Goal: Task Accomplishment & Management: Manage account settings

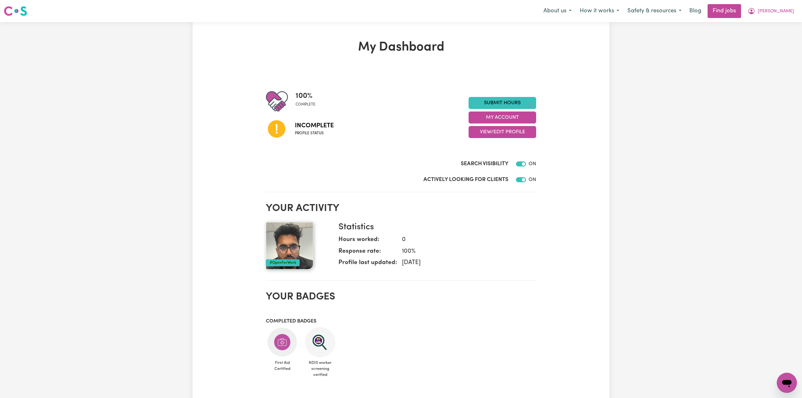
click at [471, 198] on section "Your activity #OpenForWork Statistics Hours worked: 0 Response rate: 100 % Prof…" at bounding box center [401, 238] width 270 height 83
click at [489, 135] on button "View/Edit Profile" at bounding box center [502, 132] width 68 height 12
click at [478, 168] on link "Profile Completeness" at bounding box center [498, 173] width 59 height 13
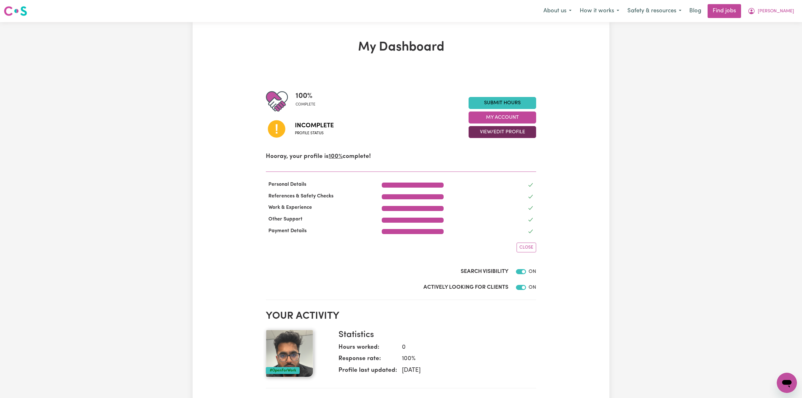
click at [491, 131] on button "View/Edit Profile" at bounding box center [502, 132] width 68 height 12
click at [478, 162] on link "Edit Profile" at bounding box center [498, 160] width 59 height 13
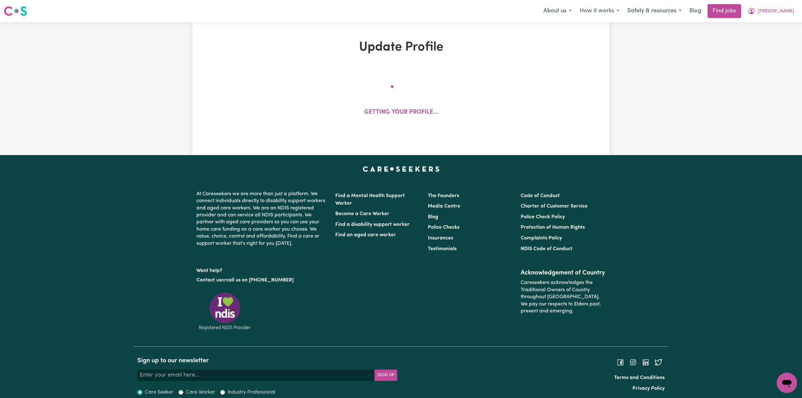
select select "[DEMOGRAPHIC_DATA]"
select select "Student Visa"
select select "Studying a healthcare related degree or qualification"
select select "40"
select select "50"
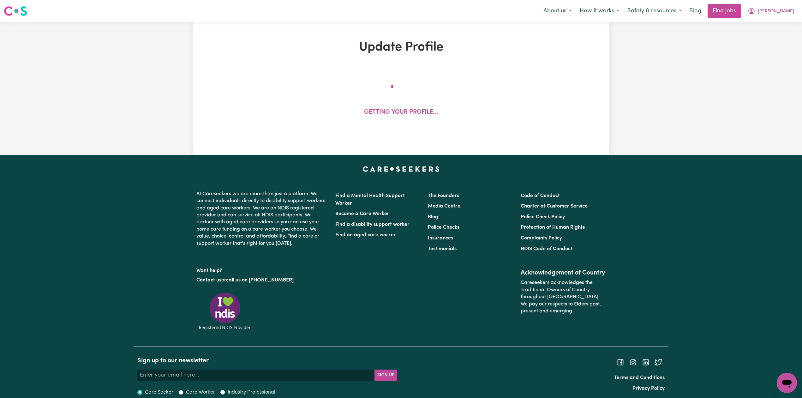
select select "58"
select select "70"
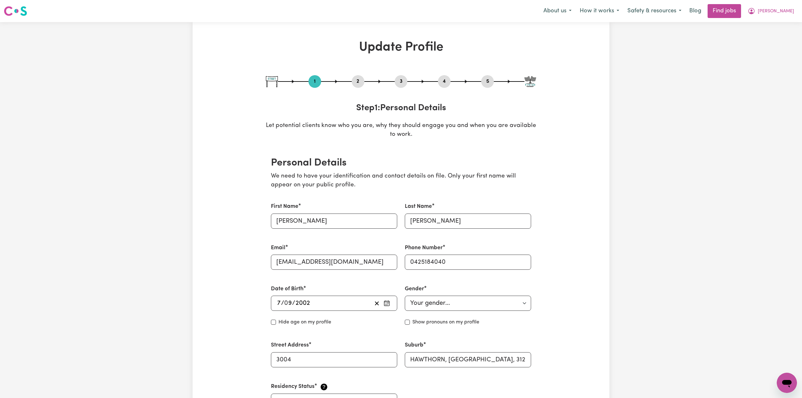
click at [493, 80] on button "5" at bounding box center [487, 81] width 13 height 8
select select "I am providing services privately on my own"
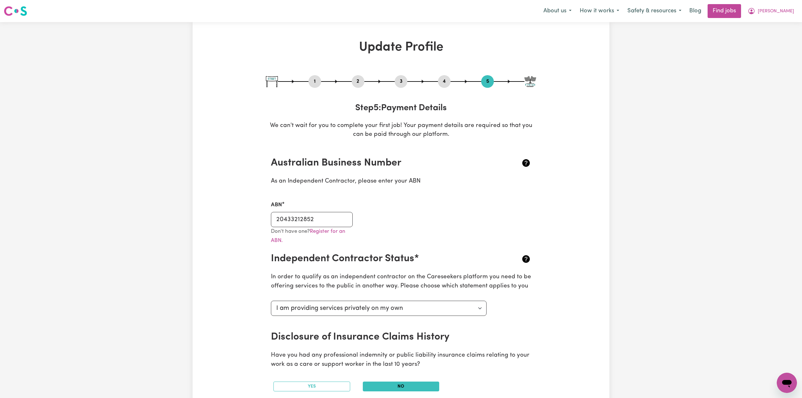
click at [286, 230] on small "Don't have one? Register for an ABN." at bounding box center [308, 236] width 74 height 15
click at [292, 220] on input "20433212852" at bounding box center [312, 219] width 82 height 15
click at [788, 10] on span "[PERSON_NAME]" at bounding box center [776, 11] width 36 height 7
click at [763, 44] on link "Logout" at bounding box center [773, 48] width 50 height 12
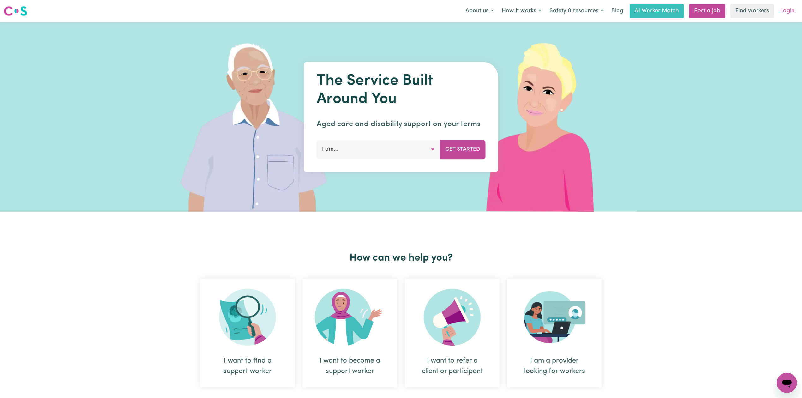
click at [792, 10] on link "Login" at bounding box center [787, 11] width 22 height 14
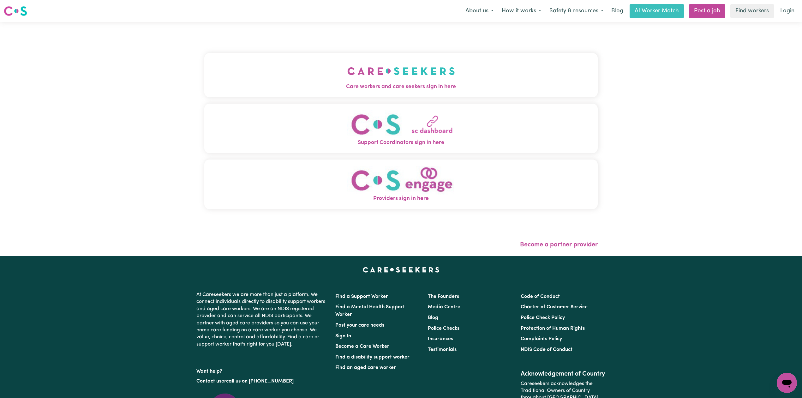
click at [319, 78] on button "Care workers and care seekers sign in here" at bounding box center [400, 75] width 393 height 44
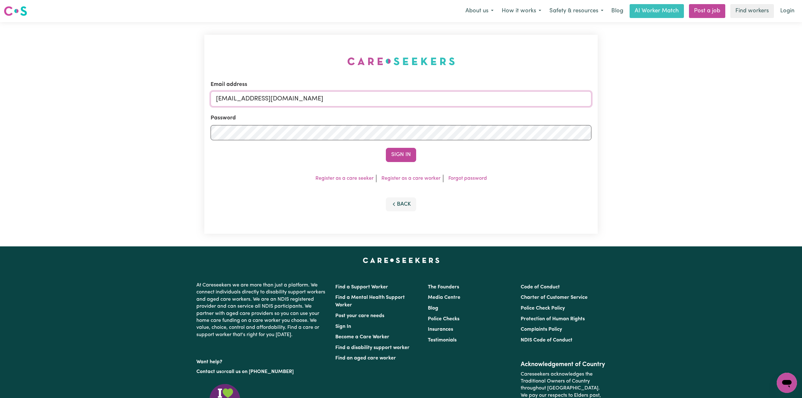
click at [283, 94] on input "[EMAIL_ADDRESS][DOMAIN_NAME]" at bounding box center [401, 98] width 381 height 15
drag, startPoint x: 249, startPoint y: 99, endPoint x: 430, endPoint y: 122, distance: 182.4
click at [431, 121] on form "Email address Superuser~[EMAIL_ADDRESS][DOMAIN_NAME] Password Sign In" at bounding box center [401, 120] width 381 height 81
type input "Superuser~[EMAIL_ADDRESS][DOMAIN_NAME]"
click at [398, 155] on button "Sign In" at bounding box center [401, 155] width 30 height 14
